Goal: Task Accomplishment & Management: Manage account settings

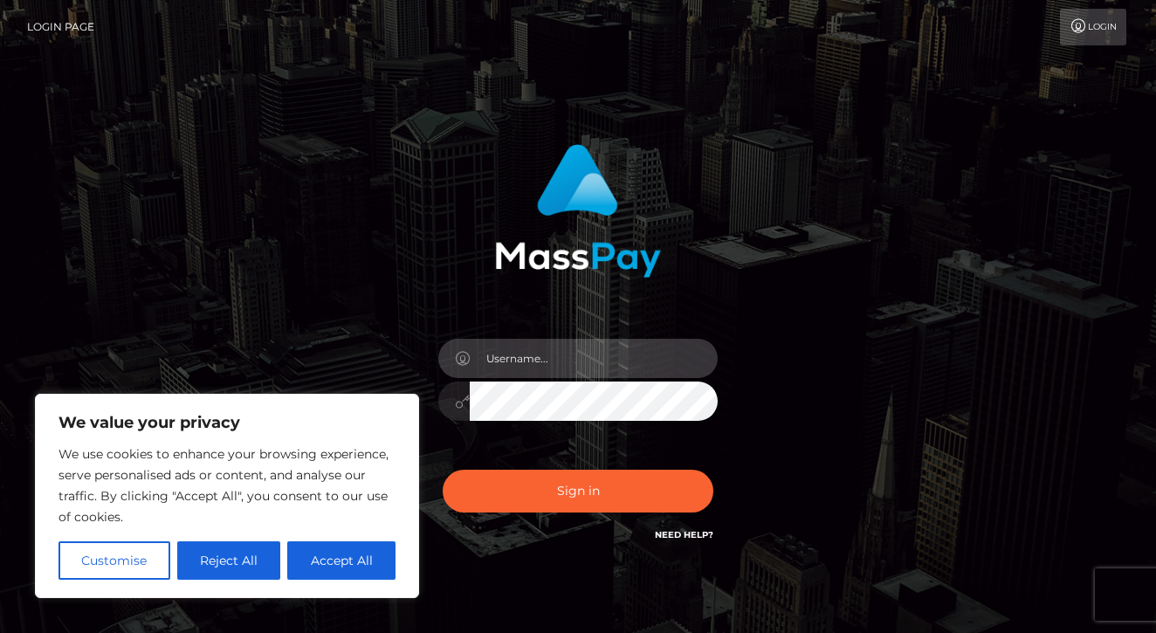
type input "ukaalaylee@gmail.com"
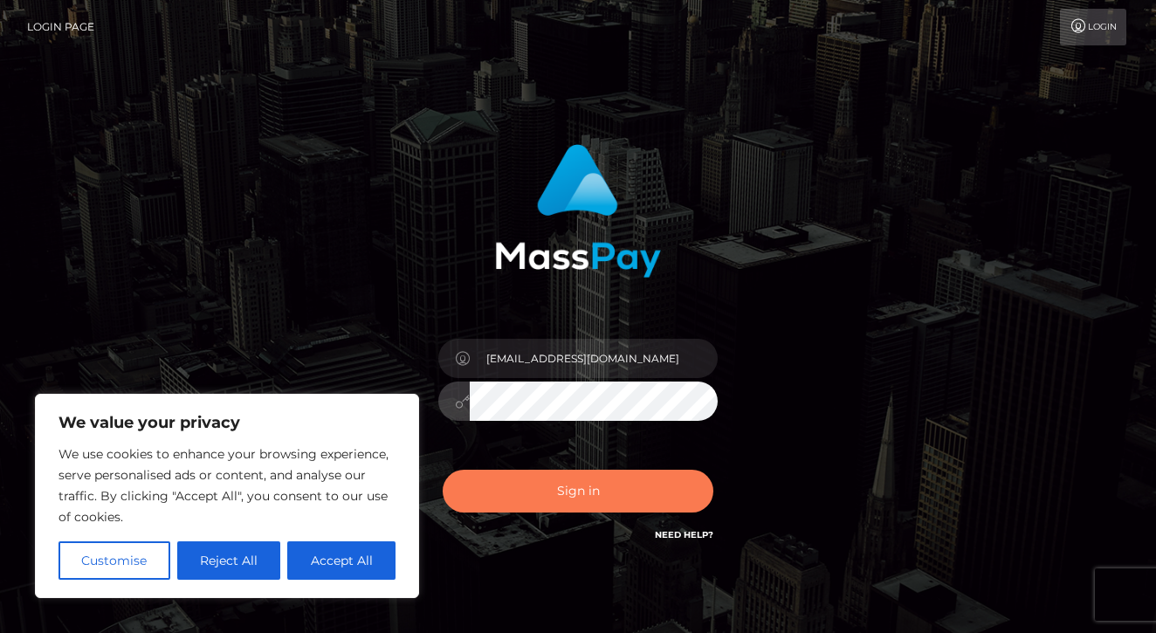
click at [563, 500] on button "Sign in" at bounding box center [578, 491] width 271 height 43
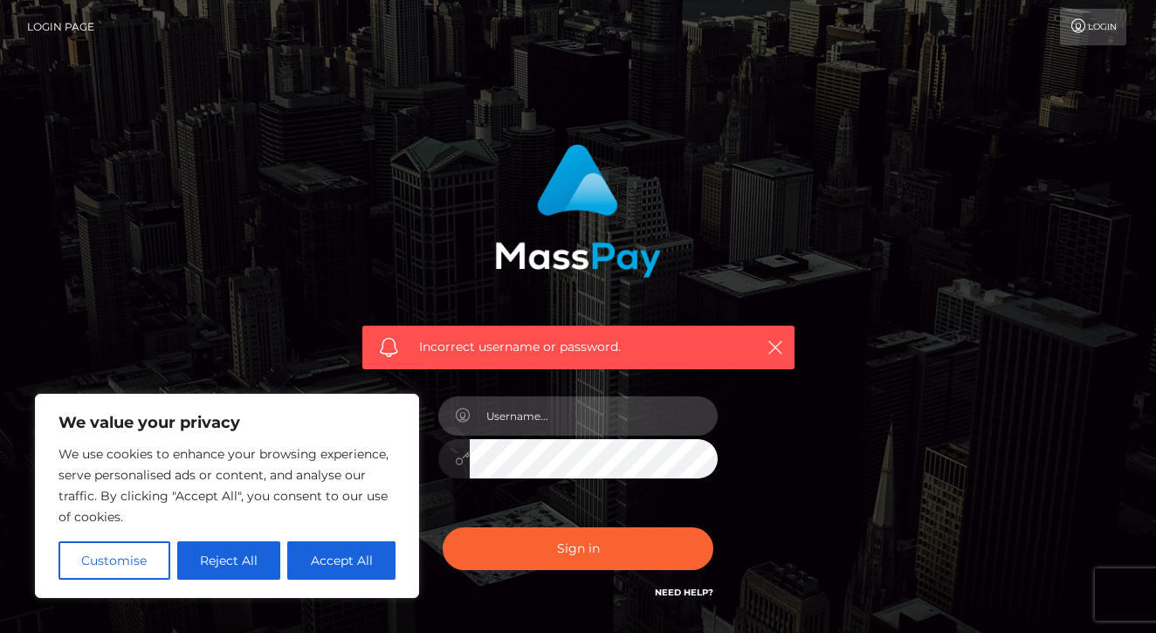
type input "[EMAIL_ADDRESS][DOMAIN_NAME]"
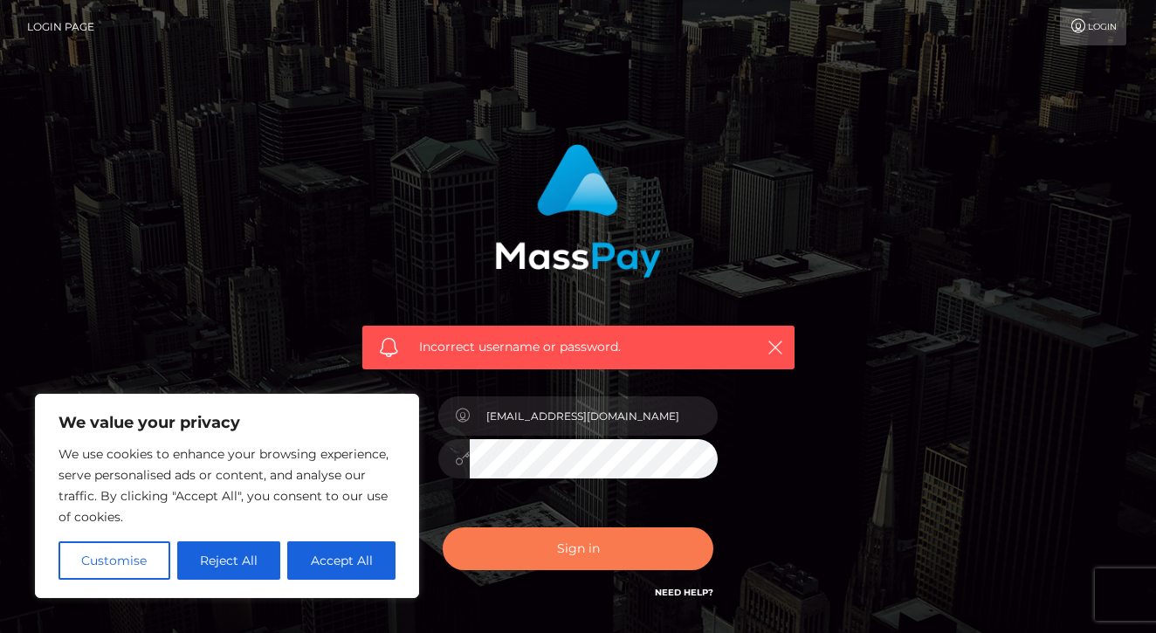
click at [593, 550] on button "Sign in" at bounding box center [578, 549] width 271 height 43
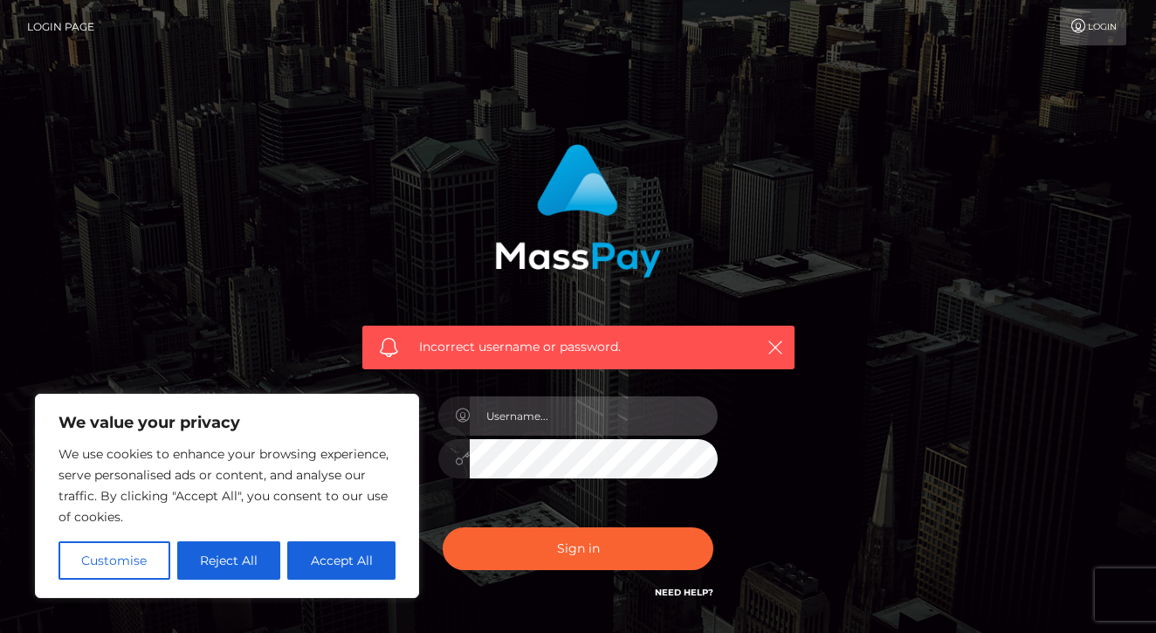
type input "[EMAIL_ADDRESS][DOMAIN_NAME]"
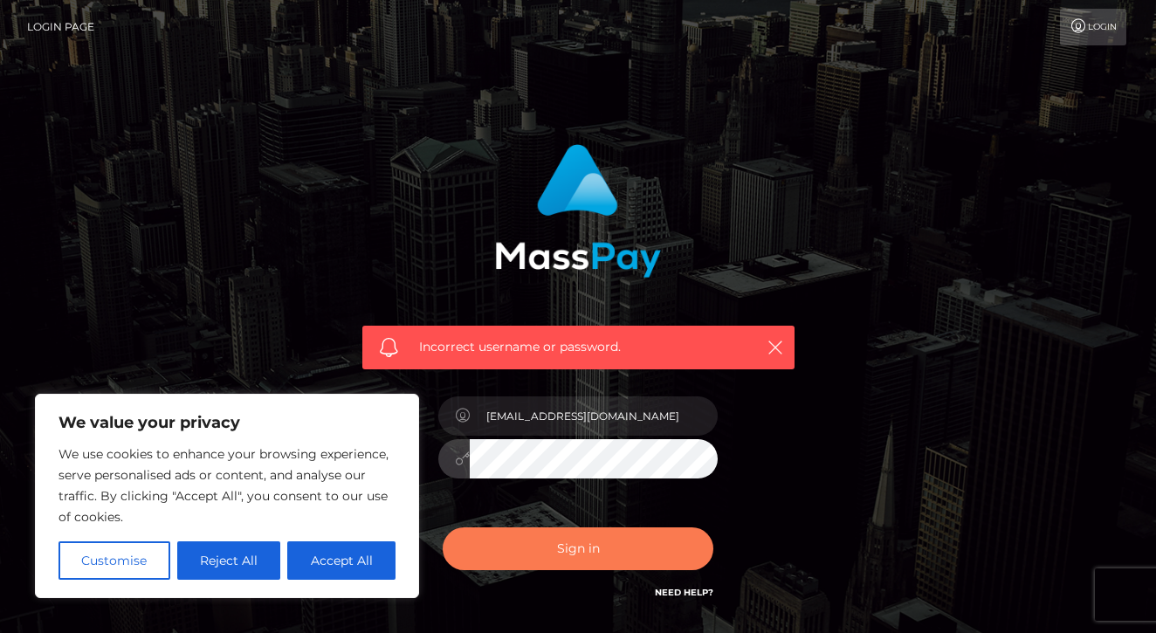
click at [565, 551] on button "Sign in" at bounding box center [578, 549] width 271 height 43
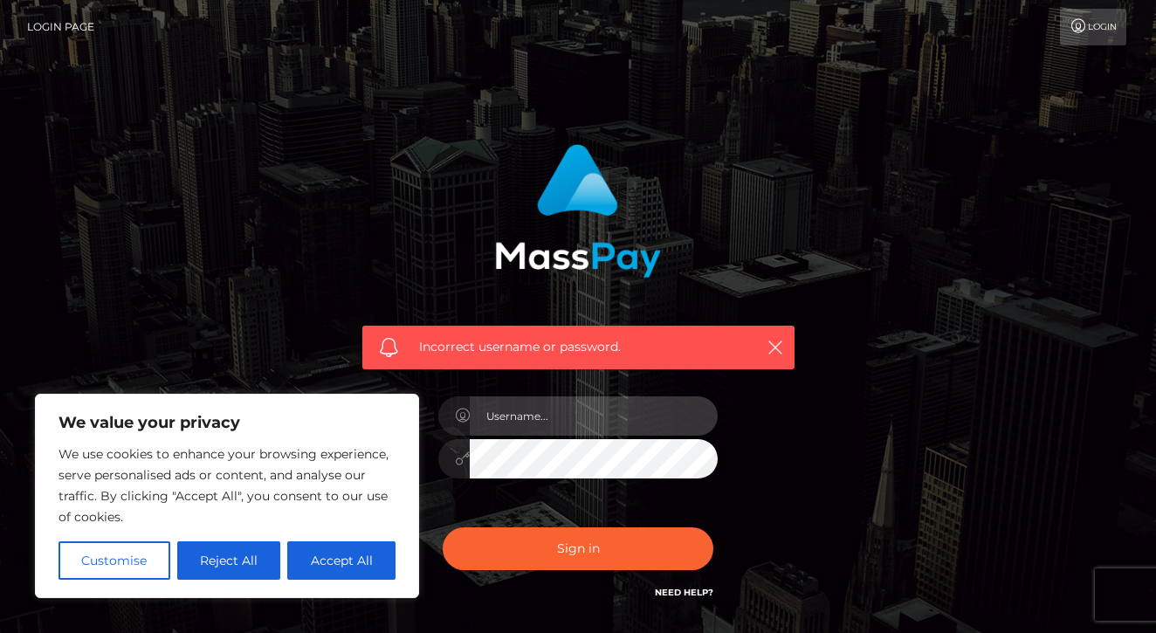
type input "[EMAIL_ADDRESS][DOMAIN_NAME]"
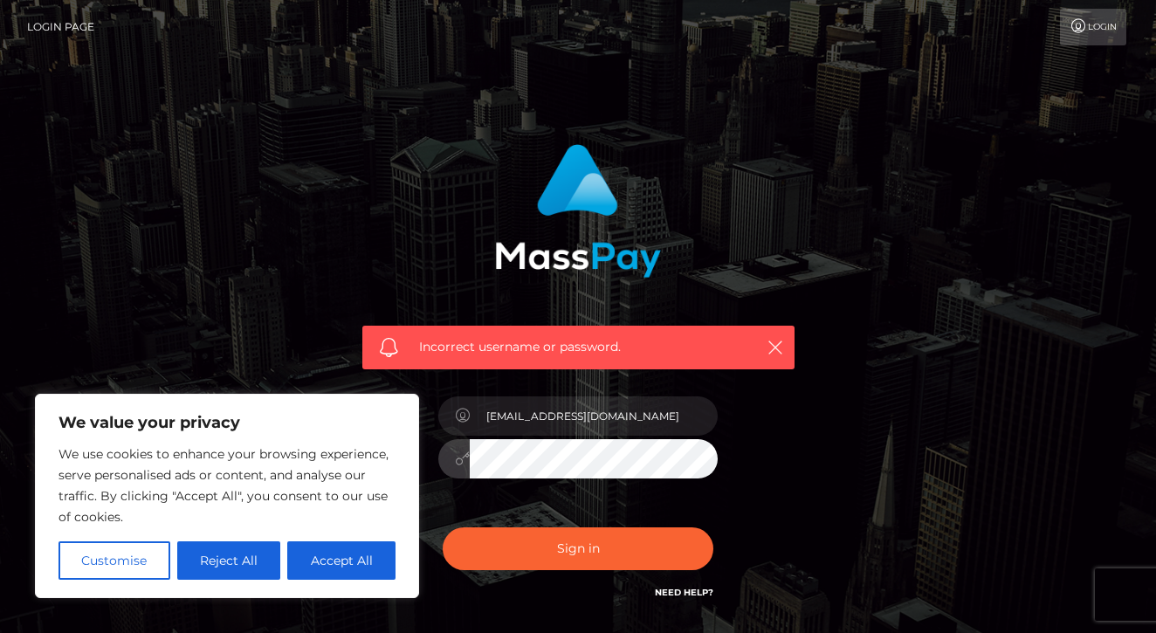
click at [578, 548] on button "Sign in" at bounding box center [578, 549] width 271 height 43
click at [318, 552] on button "Accept All" at bounding box center [341, 561] width 108 height 38
checkbox input "true"
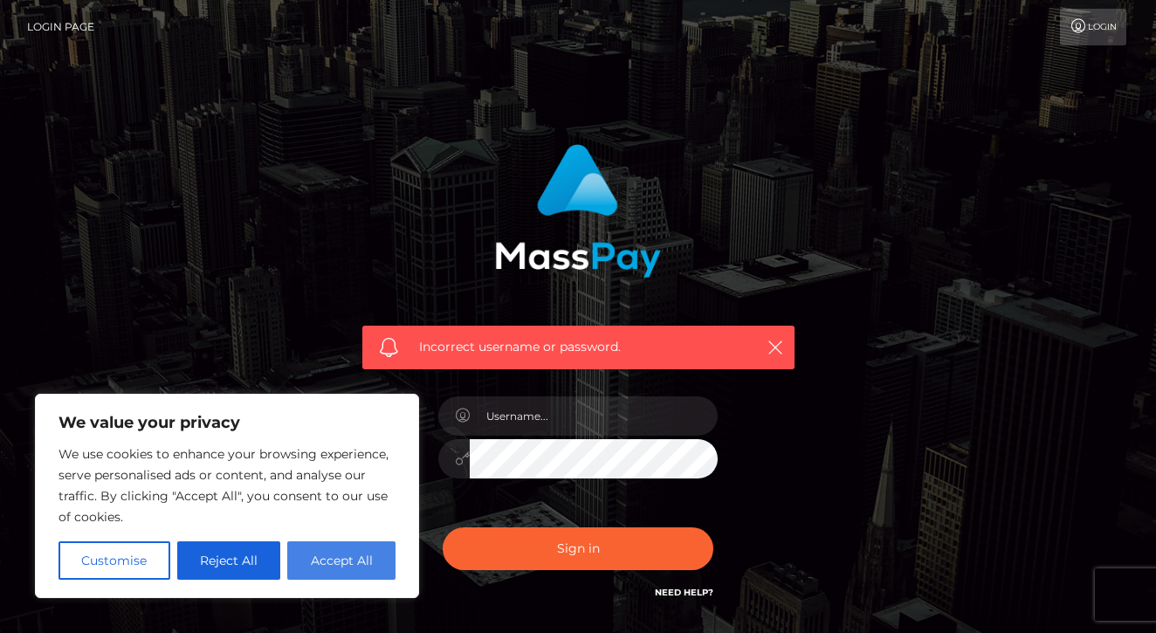
checkbox input "true"
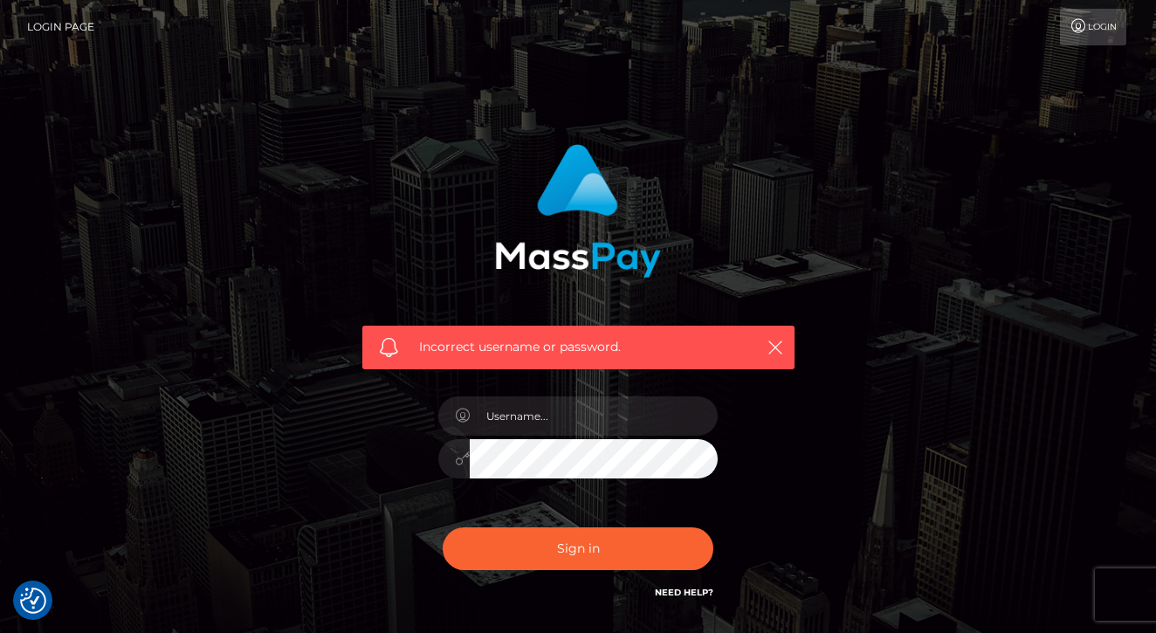
click at [1074, 33] on link "Login" at bounding box center [1093, 27] width 66 height 37
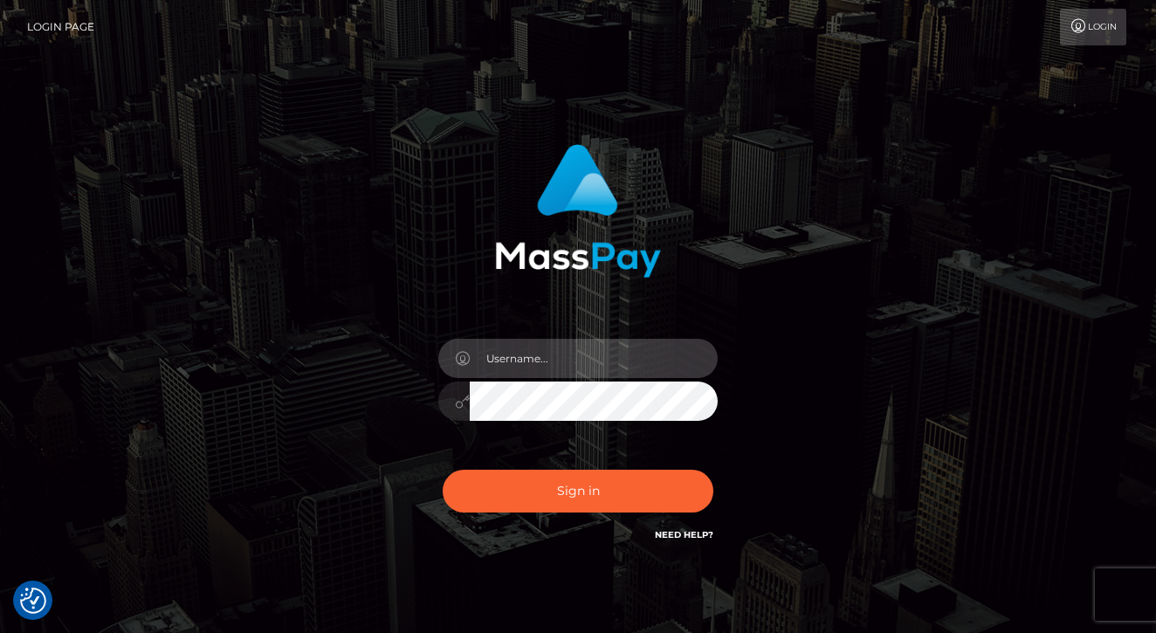
type input "[EMAIL_ADDRESS][DOMAIN_NAME]"
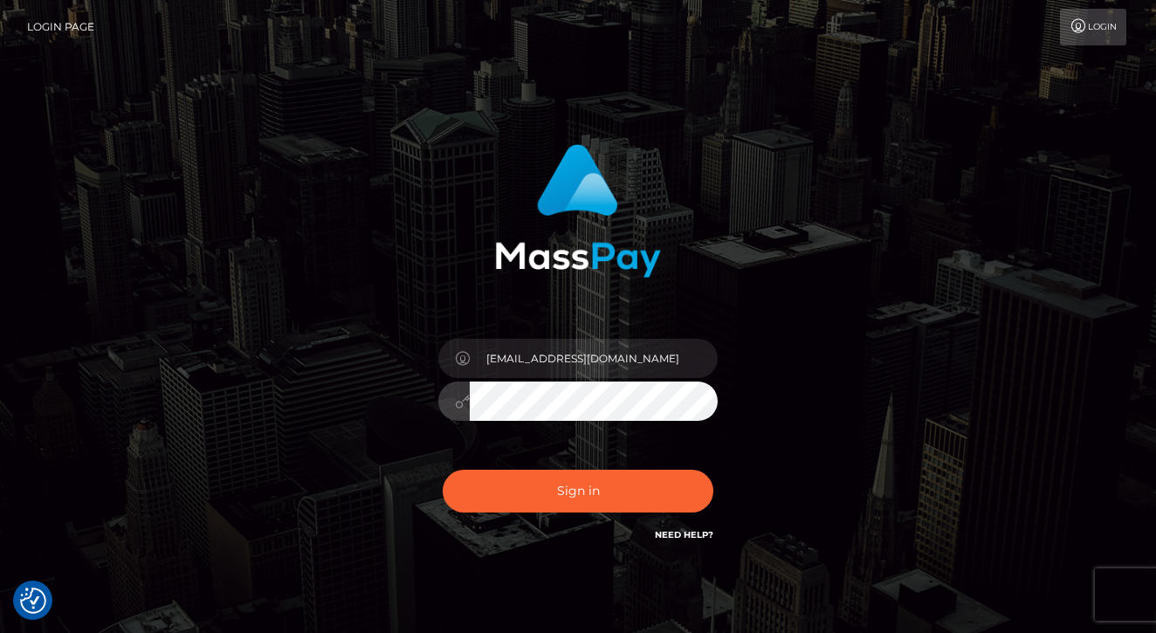
click at [578, 491] on button "Sign in" at bounding box center [578, 491] width 271 height 43
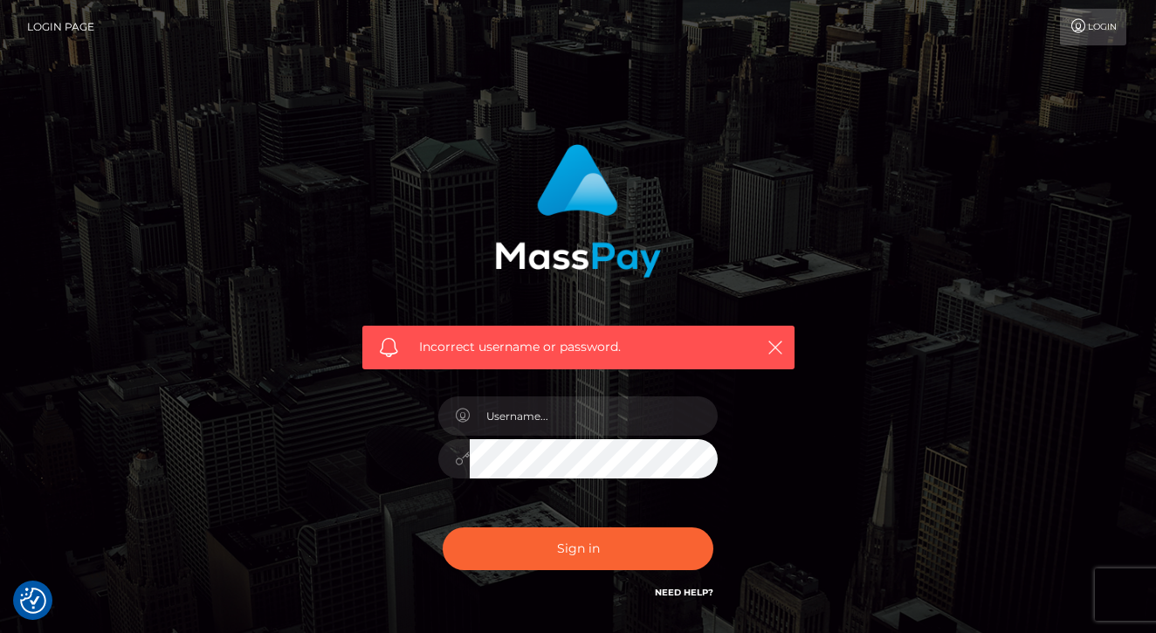
click at [697, 593] on link "Need Help?" at bounding box center [684, 592] width 59 height 11
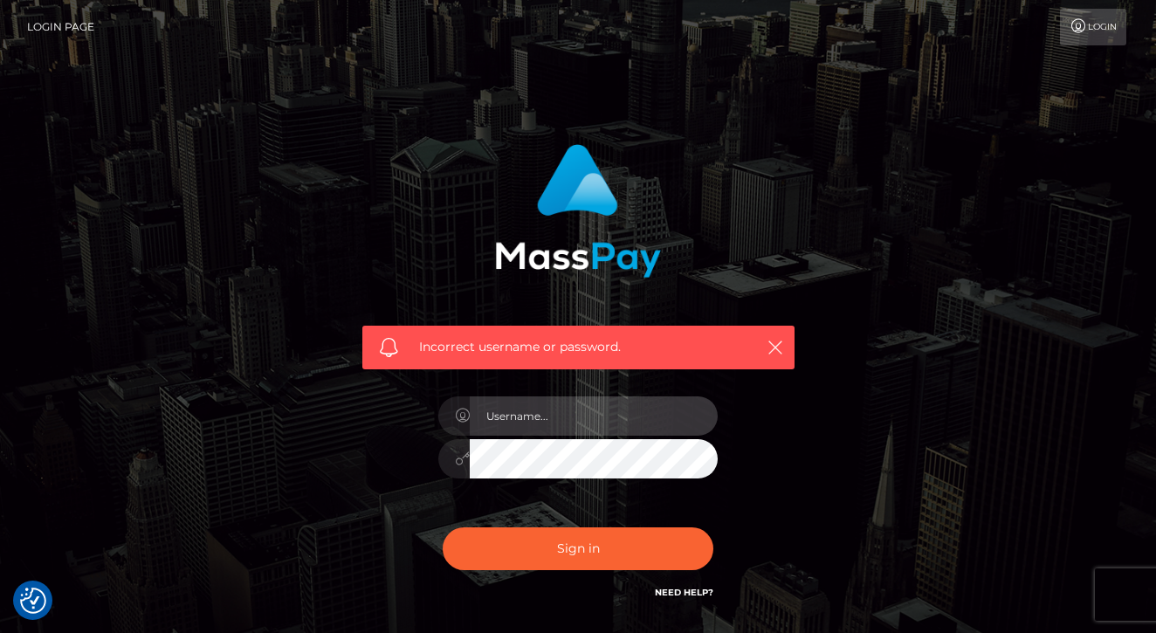
type input "ukaalaylee@gmail.com"
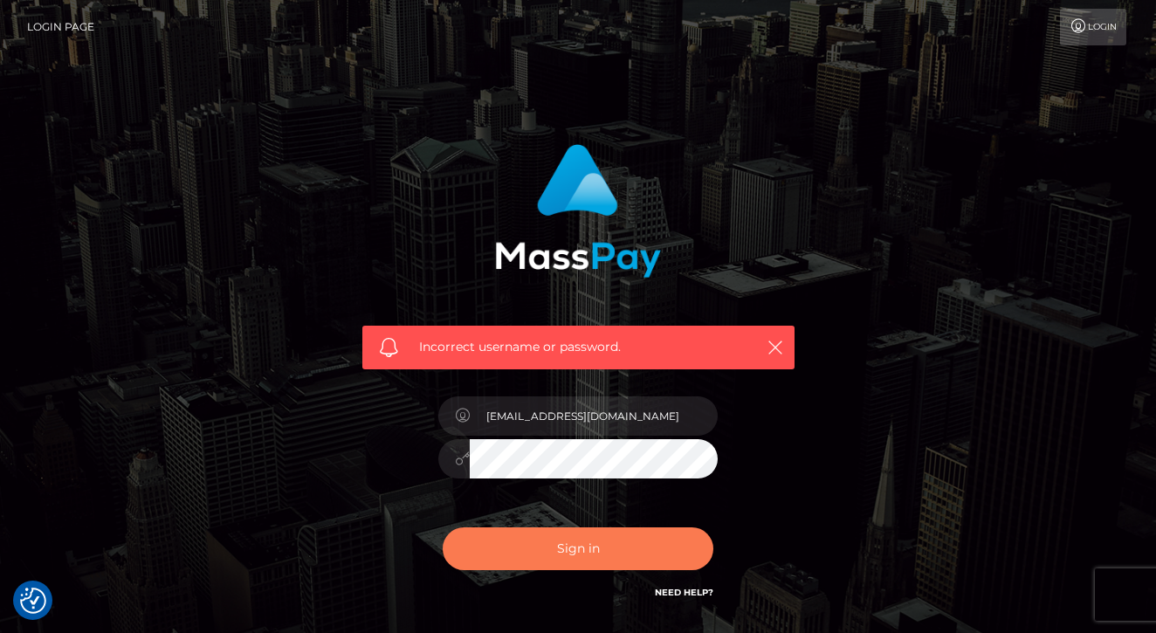
click at [604, 561] on button "Sign in" at bounding box center [578, 549] width 271 height 43
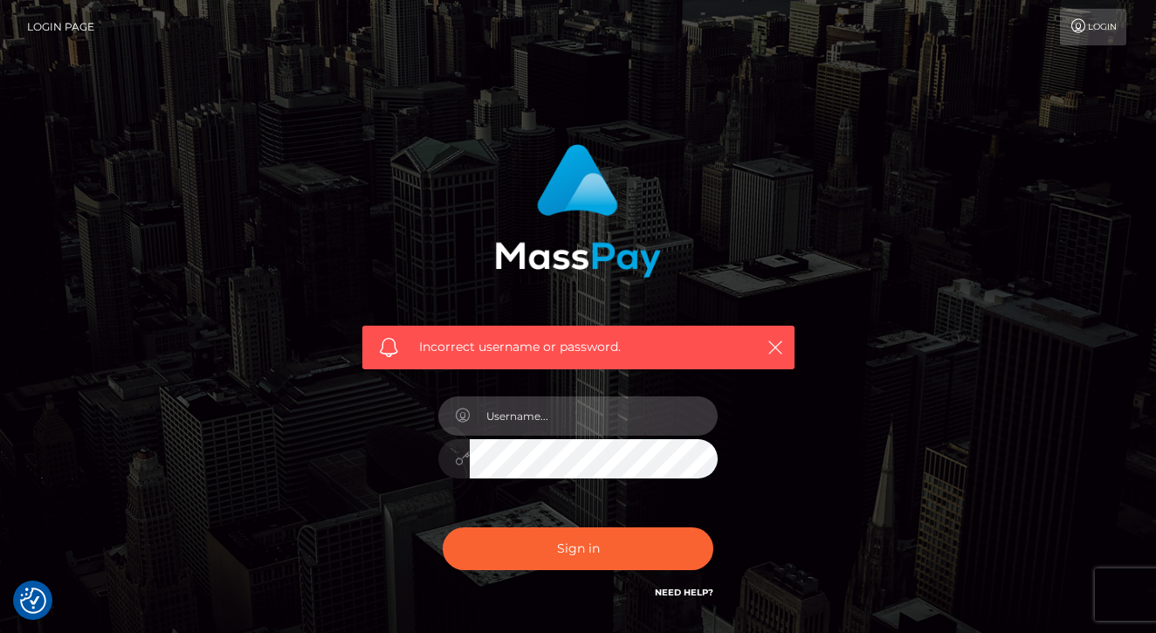
type input "[EMAIL_ADDRESS][DOMAIN_NAME]"
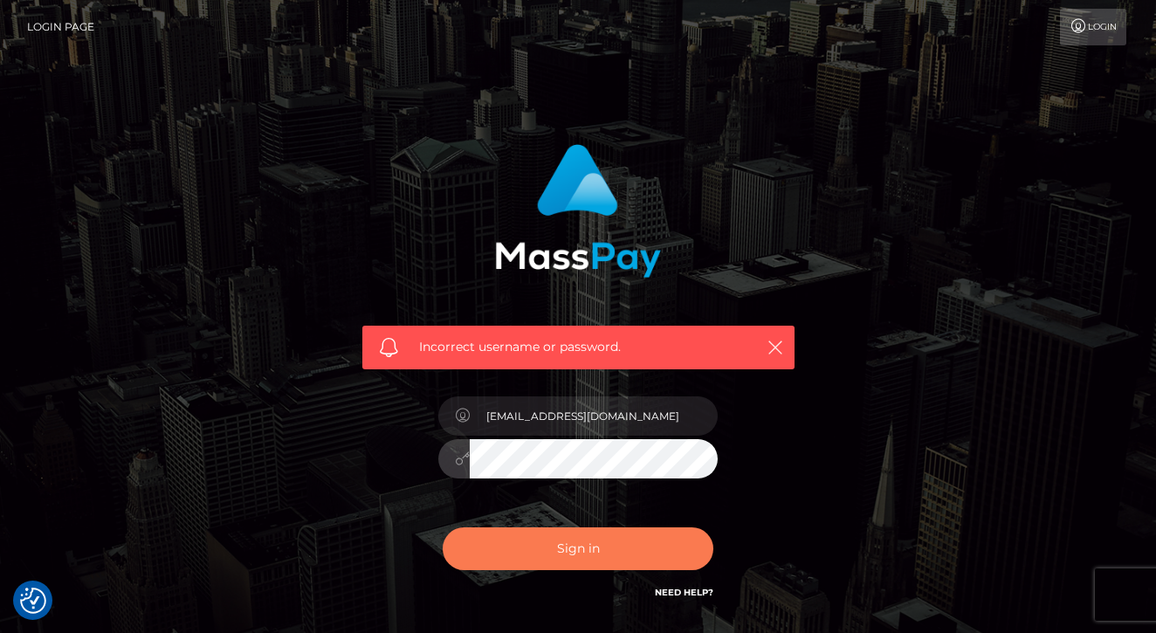
click at [596, 548] on button "Sign in" at bounding box center [578, 549] width 271 height 43
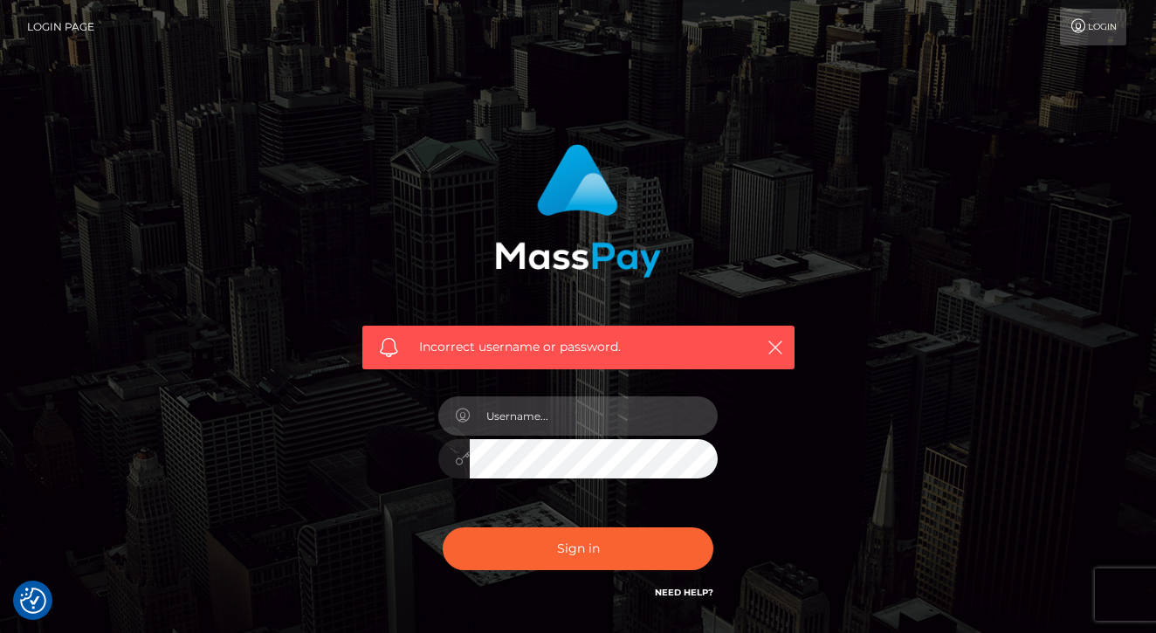
type input "[EMAIL_ADDRESS][DOMAIN_NAME]"
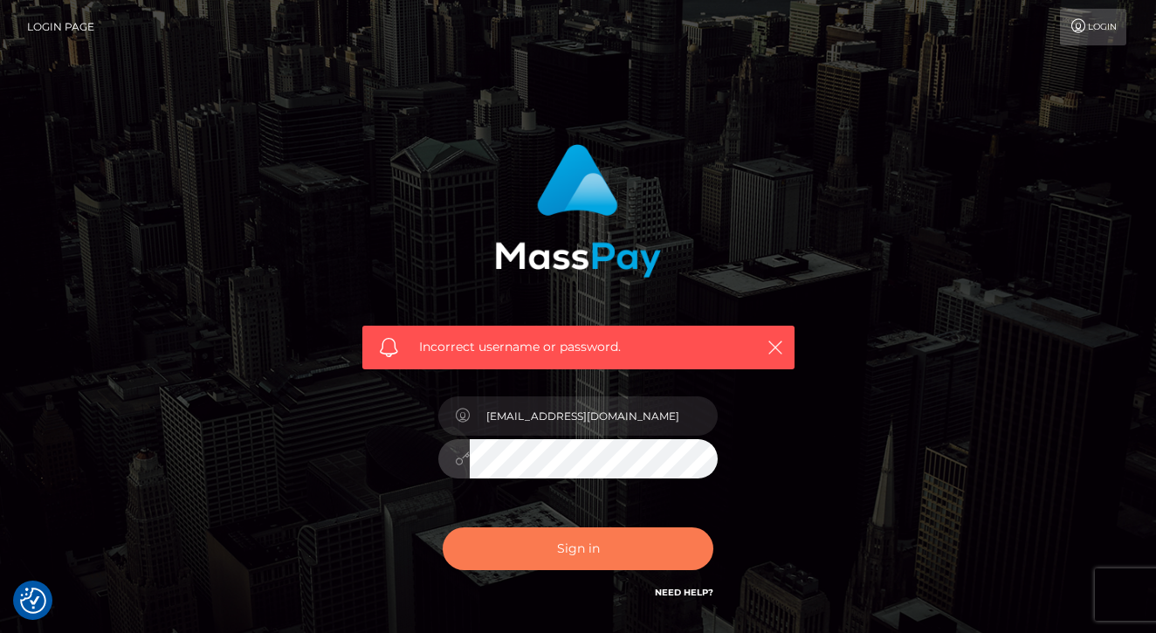
click at [589, 534] on button "Sign in" at bounding box center [578, 549] width 271 height 43
